Goal: Task Accomplishment & Management: Manage account settings

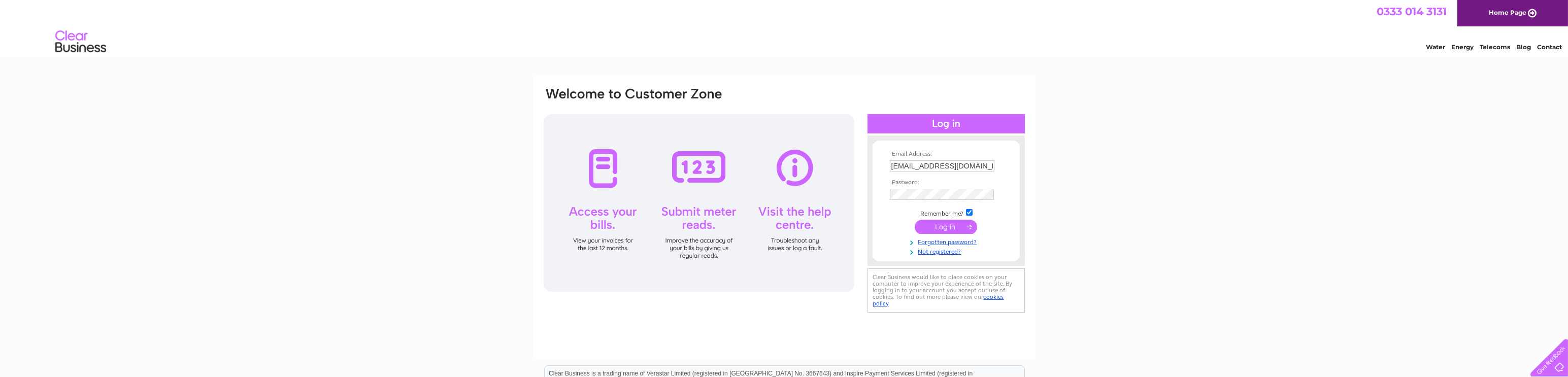
click at [946, 229] on input "submit" at bounding box center [946, 226] width 63 height 14
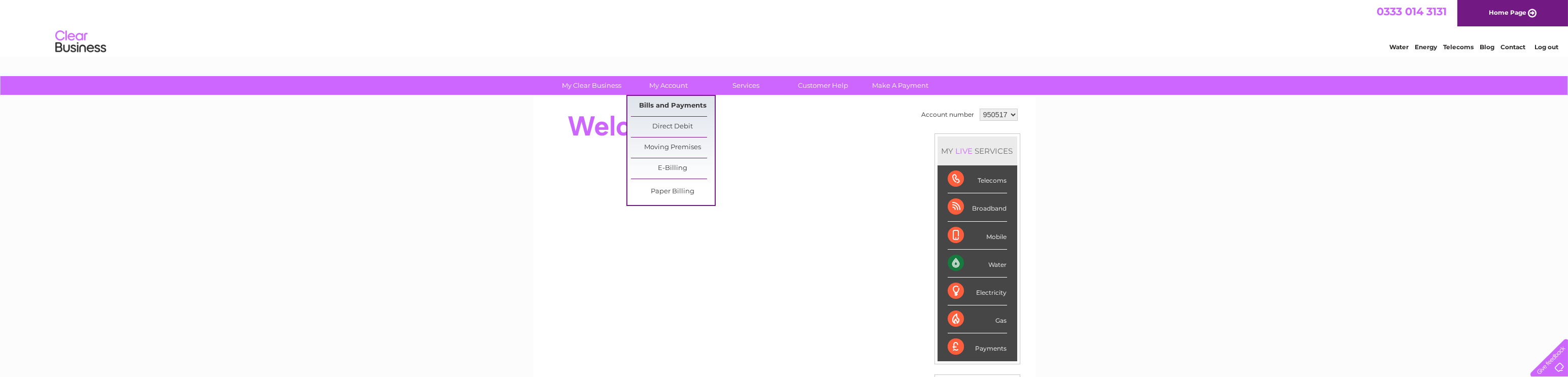
click at [666, 106] on link "Bills and Payments" at bounding box center [673, 106] width 84 height 20
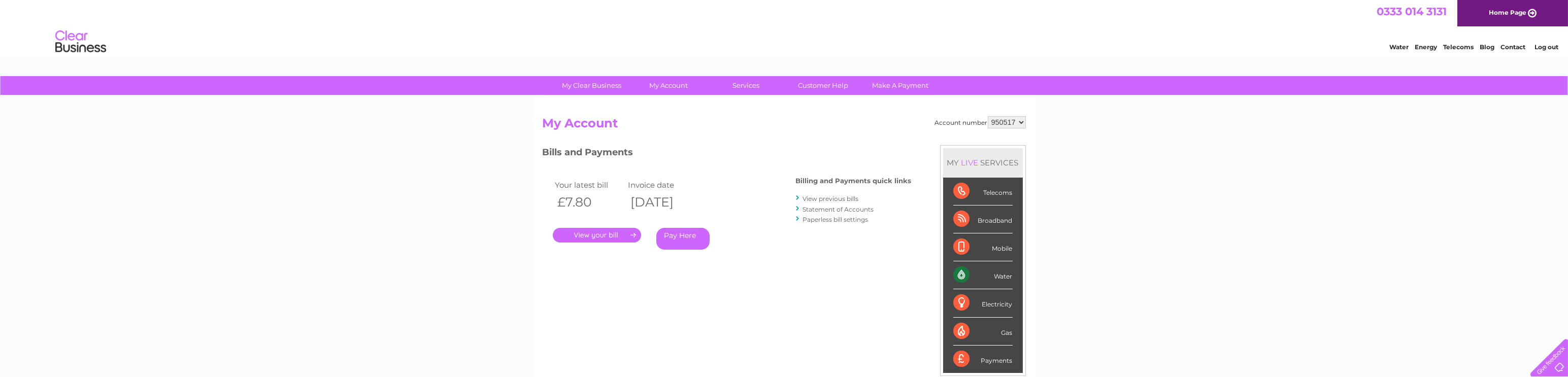
click at [1548, 48] on link "Log out" at bounding box center [1546, 47] width 24 height 8
